Goal: Find contact information: Find contact information

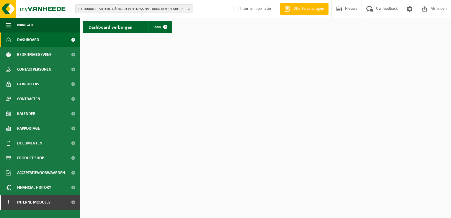
click at [108, 12] on span "01-000001 - VILLEROY & BOCH WELLNESS NV - 8800 ROESELARE, POPULIERSTRAAT 1" at bounding box center [131, 9] width 107 height 9
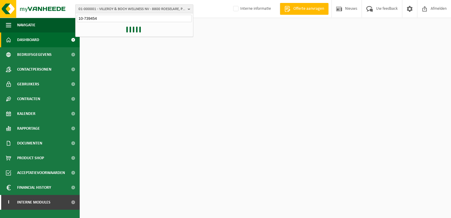
type input "10-739454"
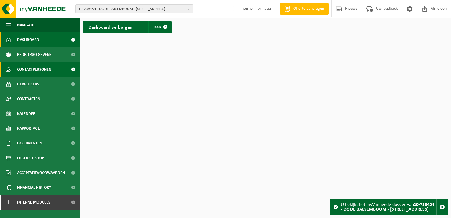
click at [30, 70] on span "Contactpersonen" at bounding box center [34, 69] width 34 height 15
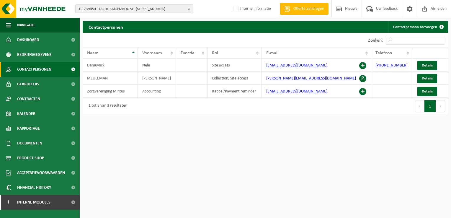
click at [233, 155] on html "10-739454 - DC DE BALSEMBOOM - 8000 BRUGGE, OCMW BRUGGE GANZENSTRAAT 33 10-7394…" at bounding box center [225, 109] width 451 height 218
drag, startPoint x: 269, startPoint y: 116, endPoint x: 269, endPoint y: 120, distance: 3.5
click at [269, 116] on div "Contactpersonen Contactpersoon toevoegen Even geduld. Door de grote hoeveelheid…" at bounding box center [265, 69] width 371 height 96
